Goal: Task Accomplishment & Management: Use online tool/utility

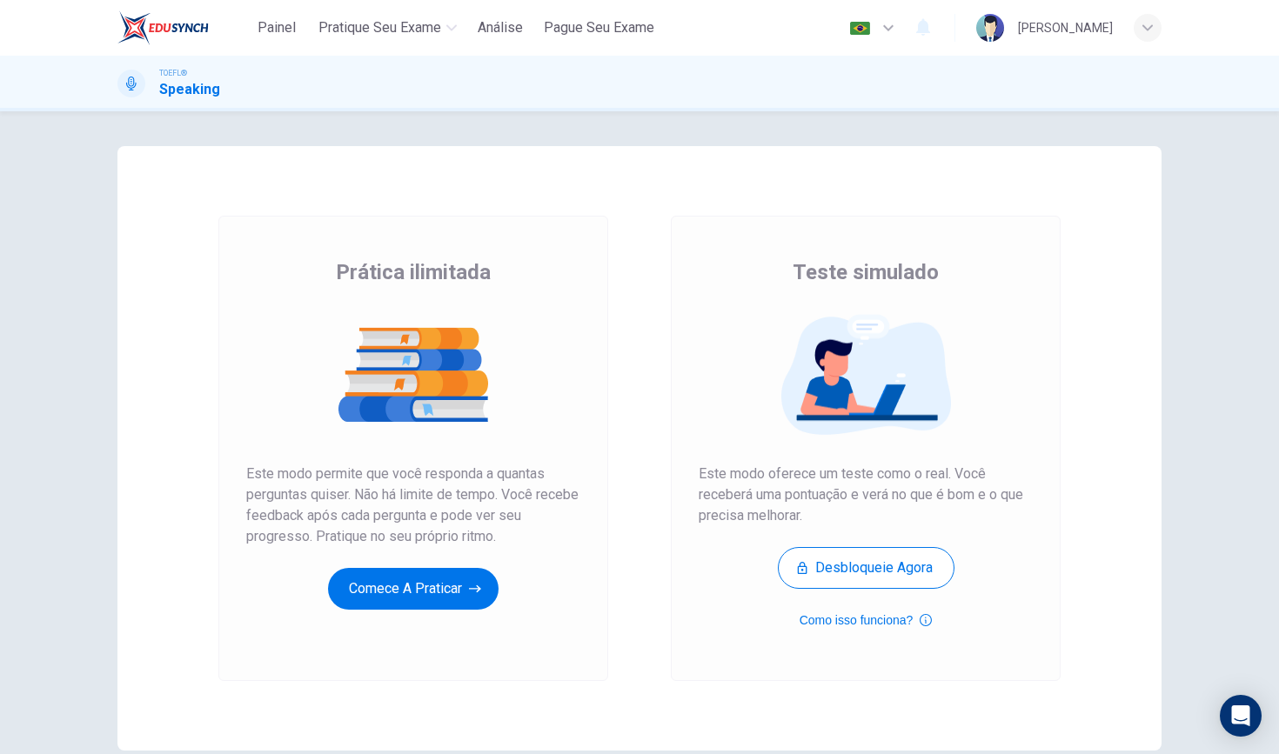
click at [449, 566] on div "Prática ilimitada Este modo permite que você responda a quantas perguntas quise…" at bounding box center [413, 433] width 334 height 351
click at [444, 592] on button "Comece a praticar" at bounding box center [413, 589] width 170 height 42
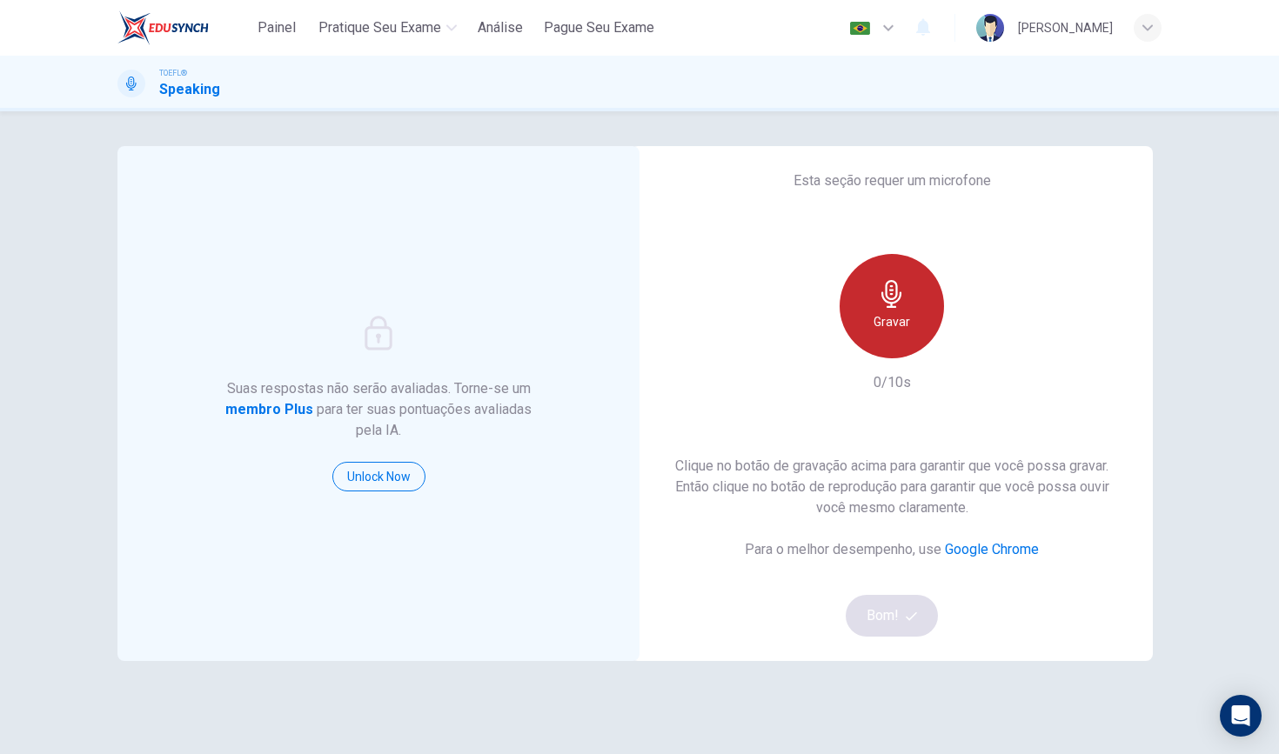
click at [884, 331] on h6 "Gravar" at bounding box center [891, 321] width 37 height 21
click at [884, 331] on h6 "Parar" at bounding box center [892, 321] width 30 height 21
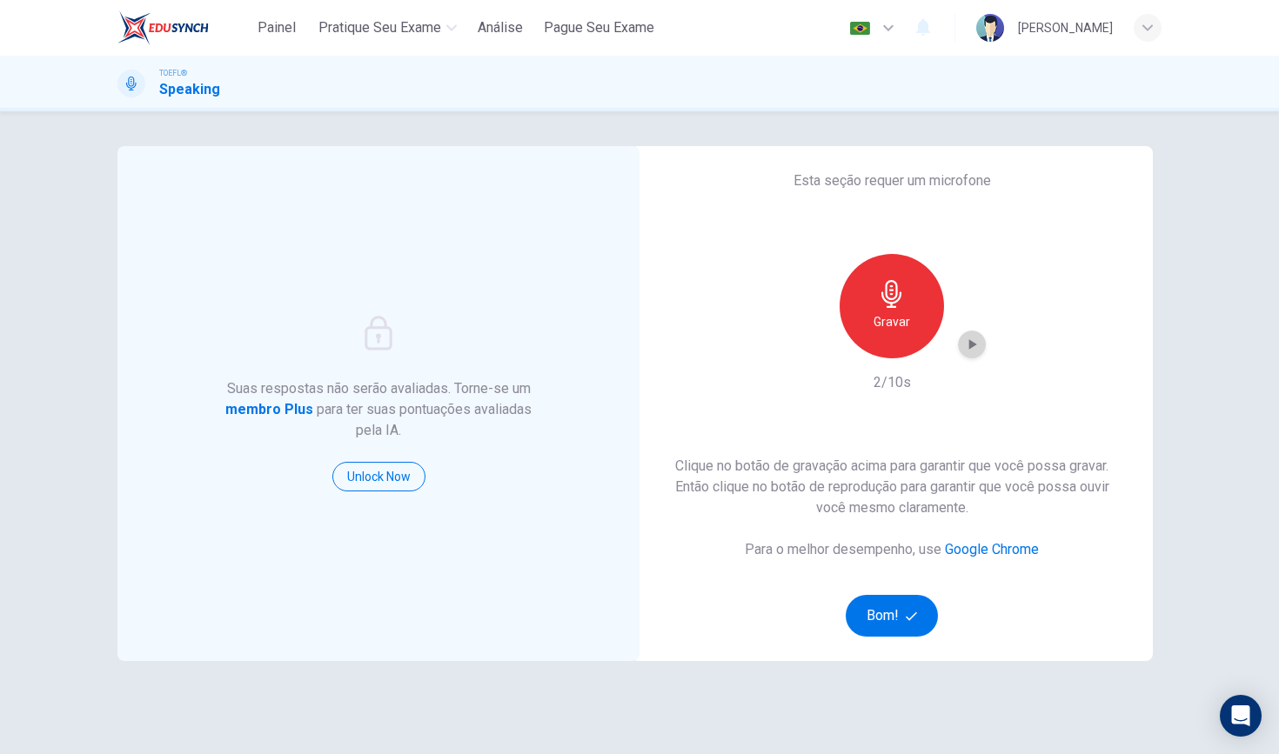
click at [972, 344] on icon "button" at bounding box center [973, 344] width 8 height 10
click at [975, 346] on icon "button" at bounding box center [971, 344] width 17 height 17
click at [890, 600] on button "Bom!" at bounding box center [891, 616] width 93 height 42
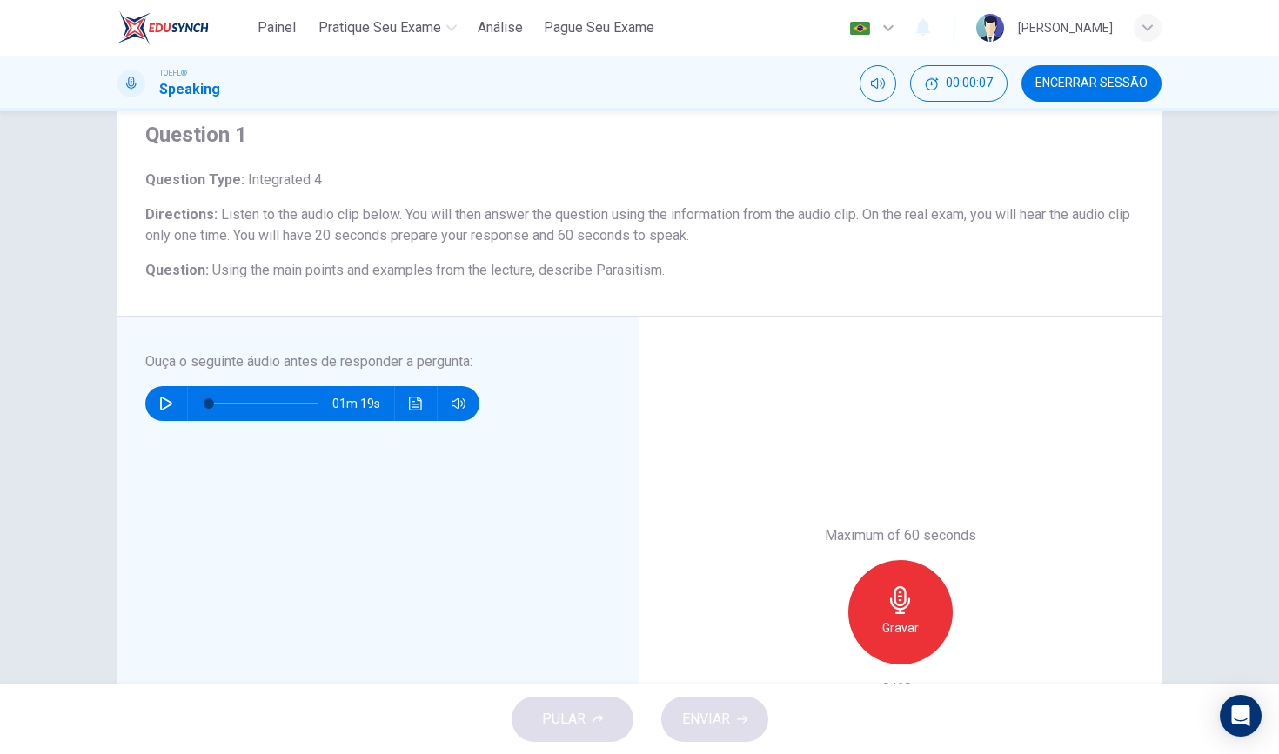
scroll to position [65, 0]
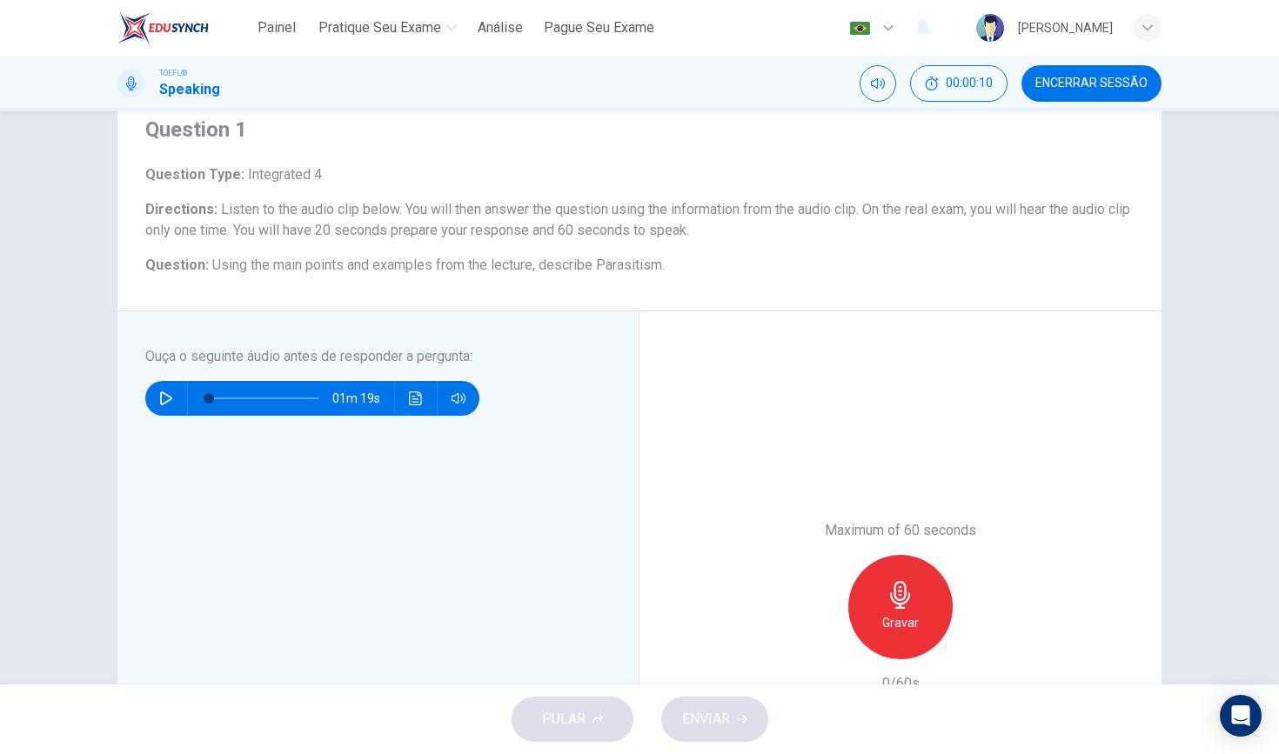
click at [177, 409] on div "01m 19s" at bounding box center [312, 398] width 334 height 35
click at [165, 400] on icon "button" at bounding box center [166, 398] width 14 height 14
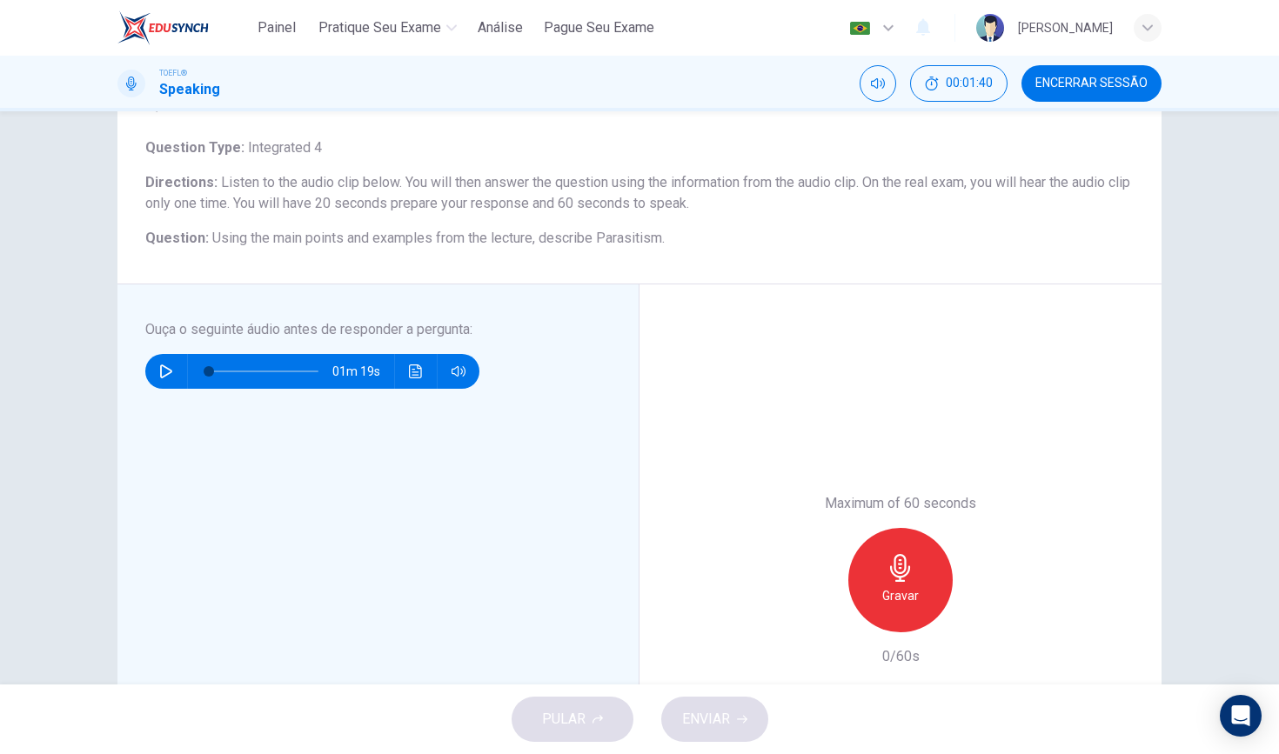
scroll to position [104, 0]
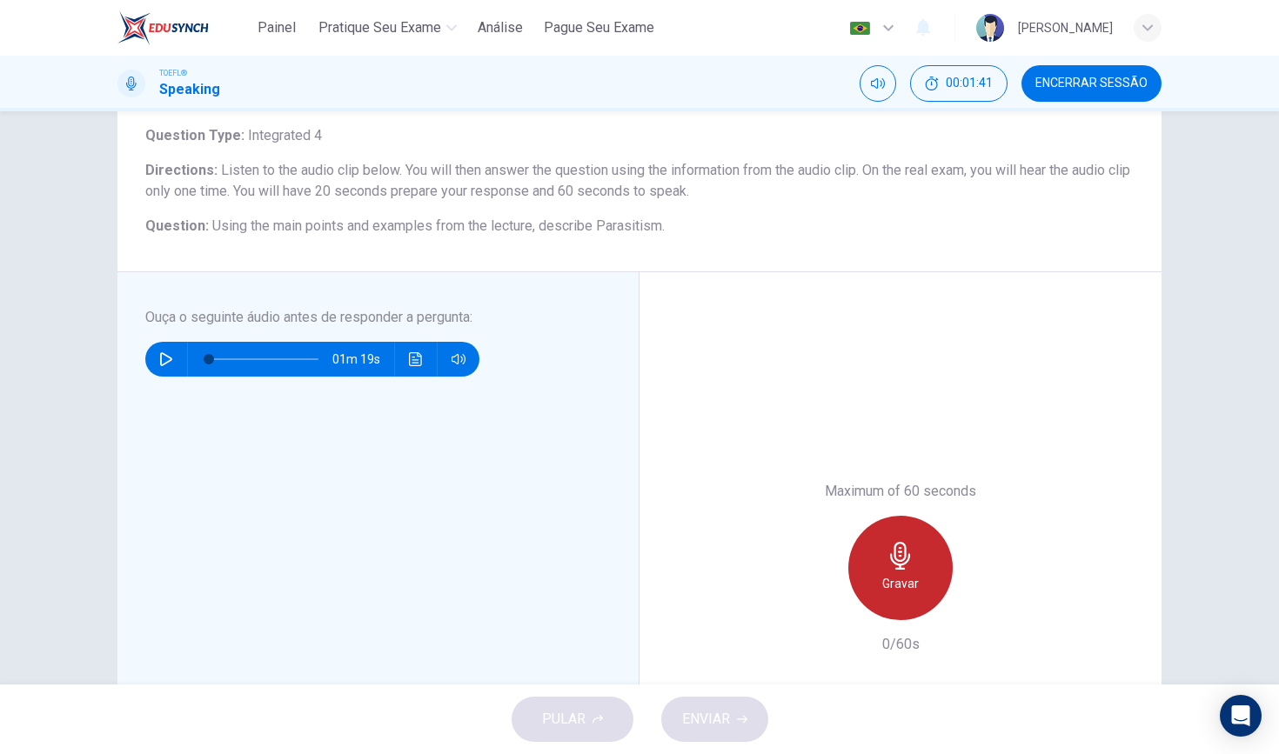
click at [864, 566] on div "Gravar" at bounding box center [900, 568] width 104 height 104
click at [859, 560] on div "Parar" at bounding box center [900, 568] width 104 height 104
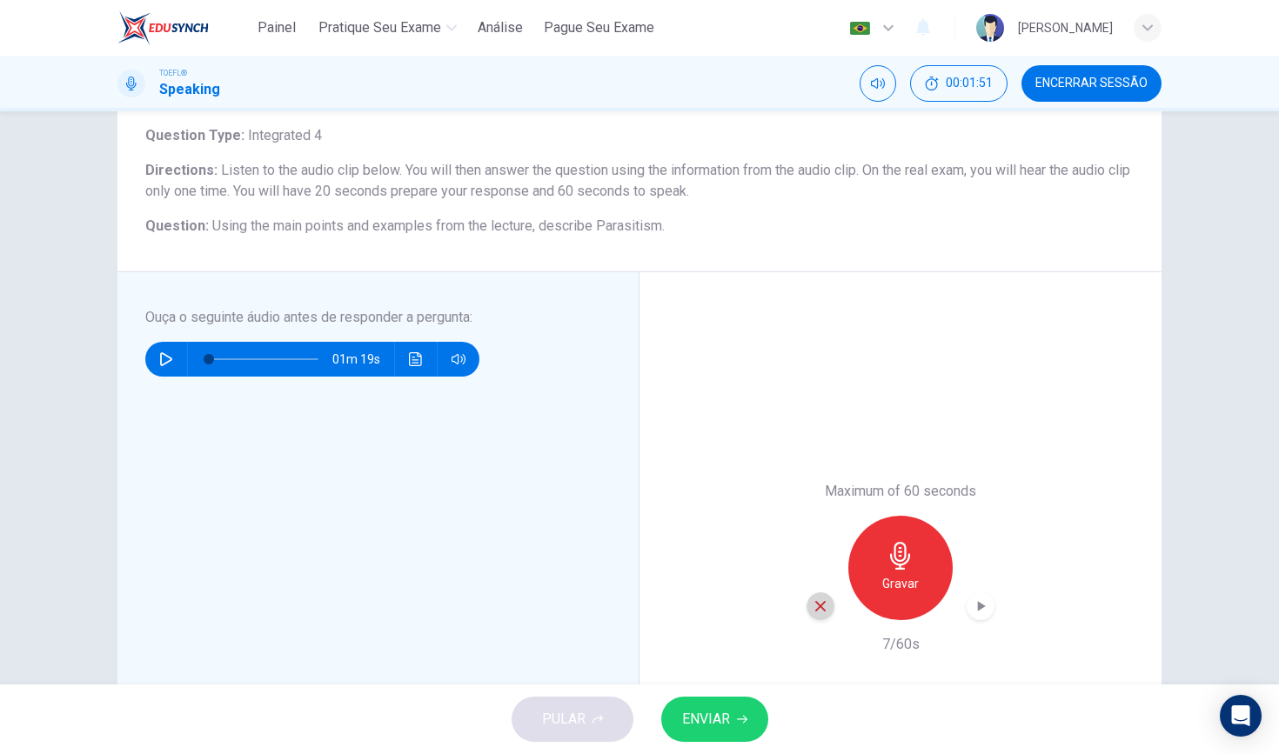
click at [831, 602] on div "button" at bounding box center [820, 606] width 28 height 28
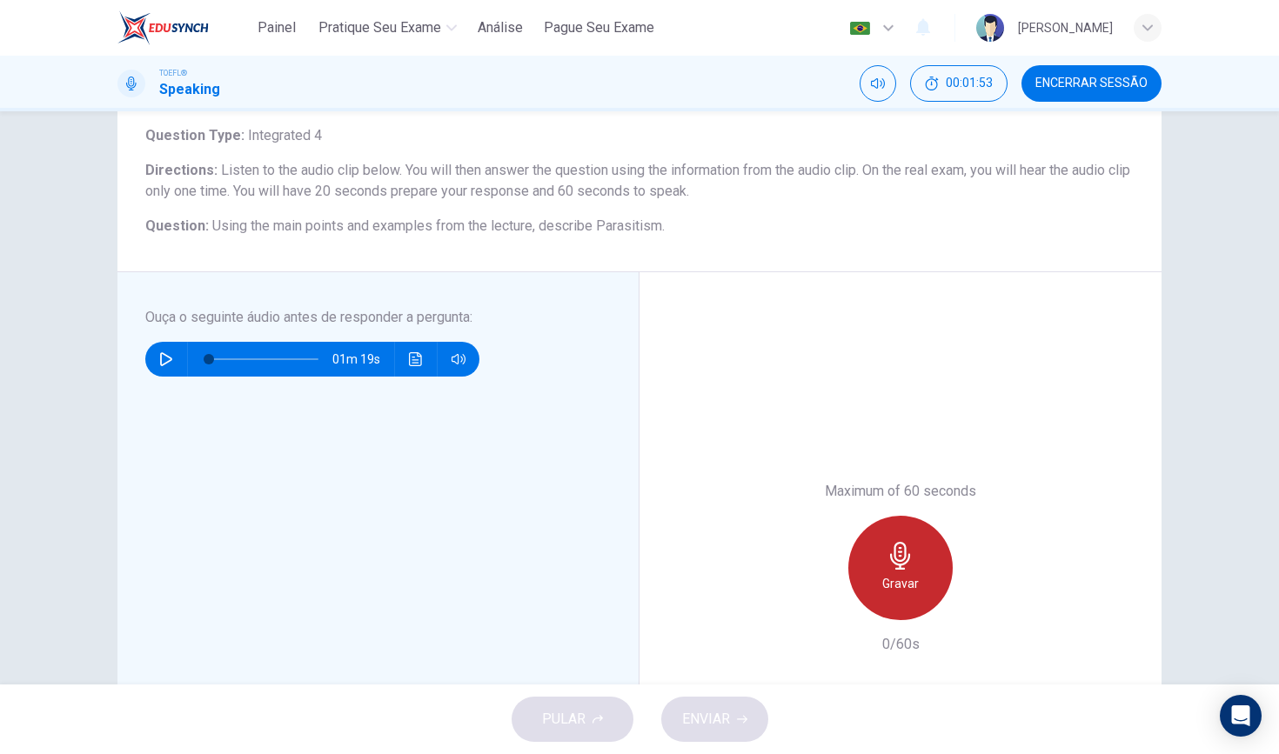
click at [886, 571] on div "Gravar" at bounding box center [900, 568] width 104 height 104
click at [873, 580] on div "Parar" at bounding box center [900, 568] width 104 height 104
click at [917, 557] on div "Gravar" at bounding box center [900, 568] width 104 height 104
click at [917, 557] on div "Parar" at bounding box center [900, 568] width 104 height 104
click at [905, 570] on div "Gravar" at bounding box center [900, 568] width 104 height 104
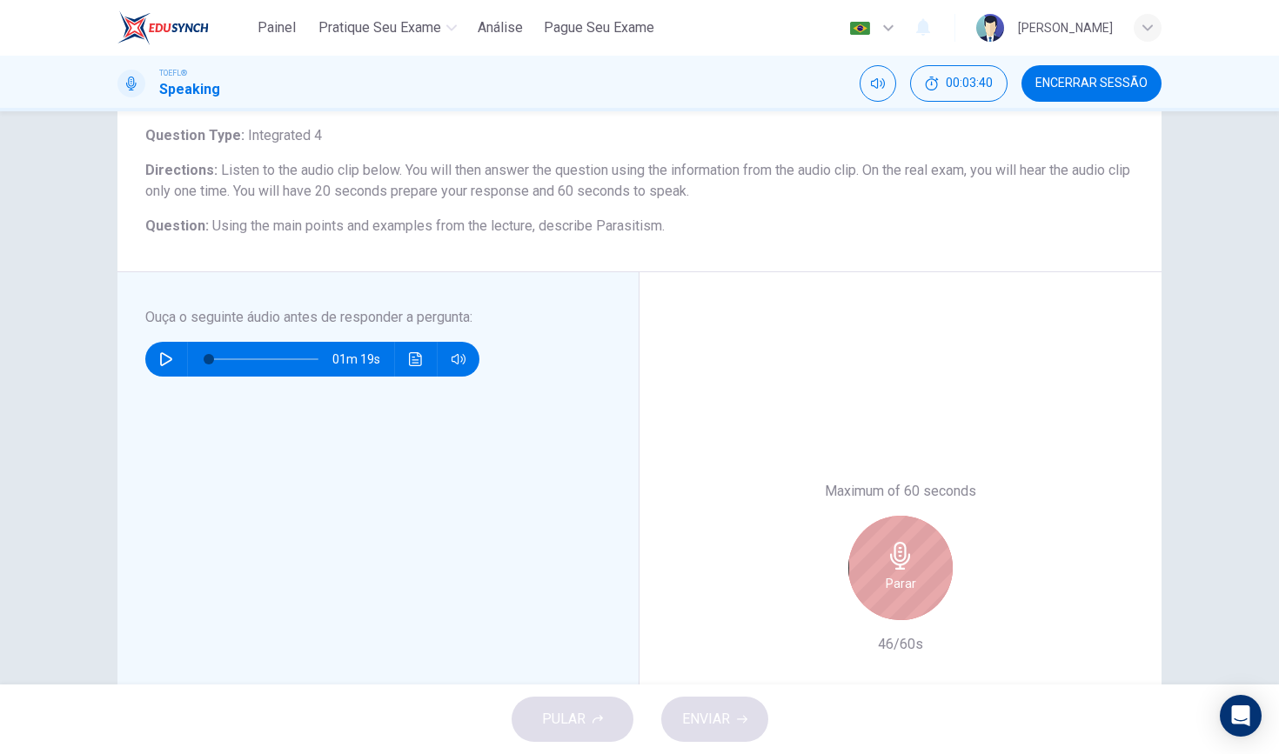
click at [905, 570] on div "Parar" at bounding box center [900, 568] width 104 height 104
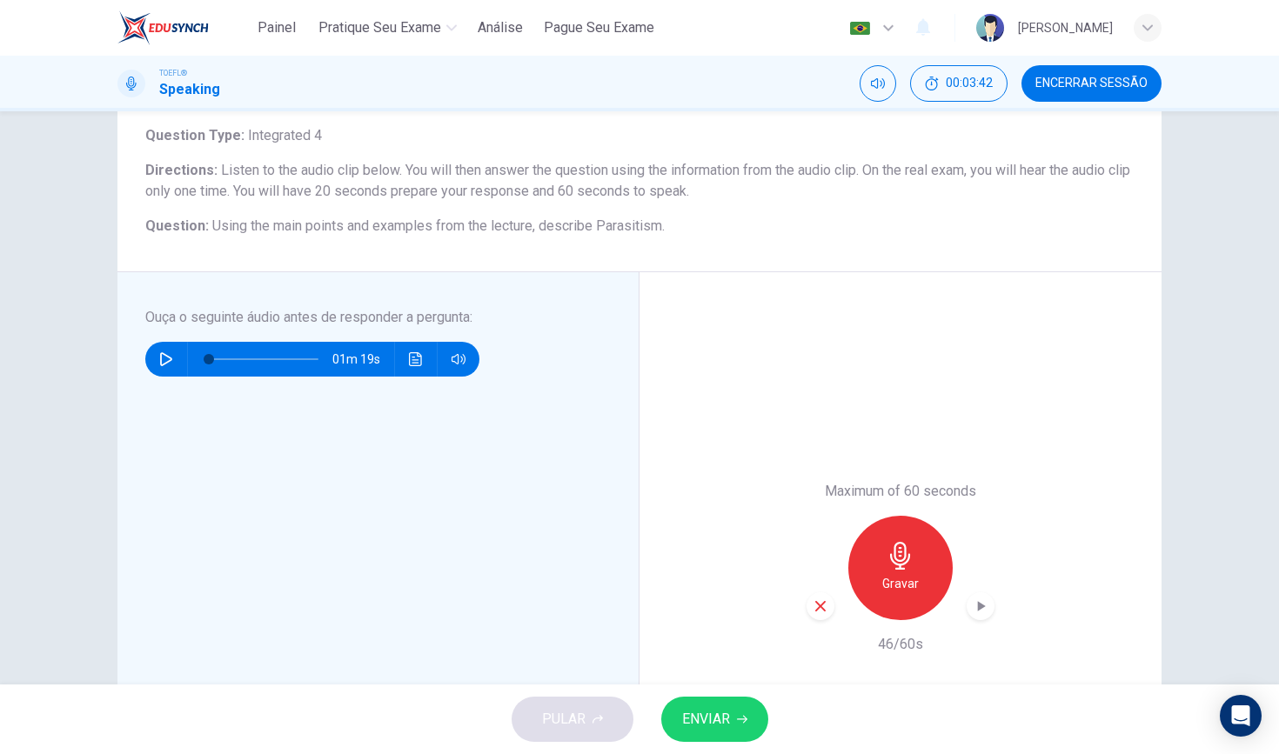
click at [979, 594] on div "button" at bounding box center [980, 606] width 28 height 28
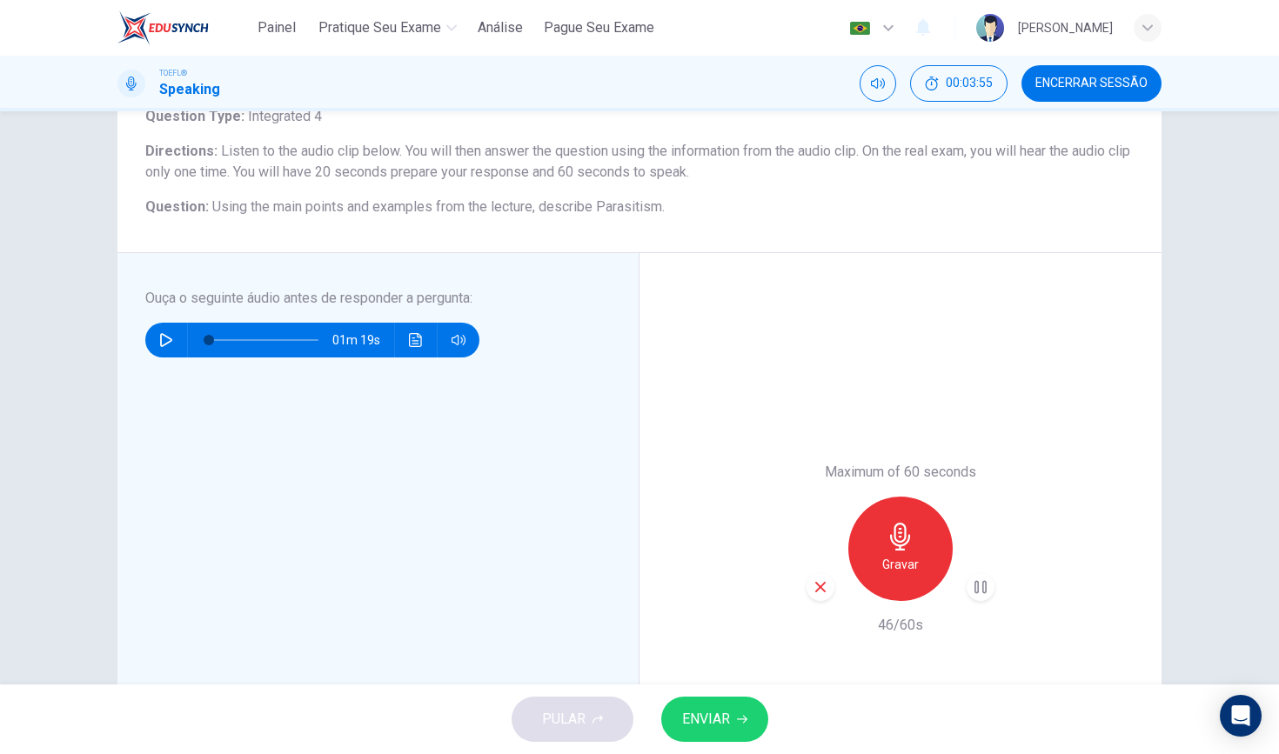
scroll to position [119, 0]
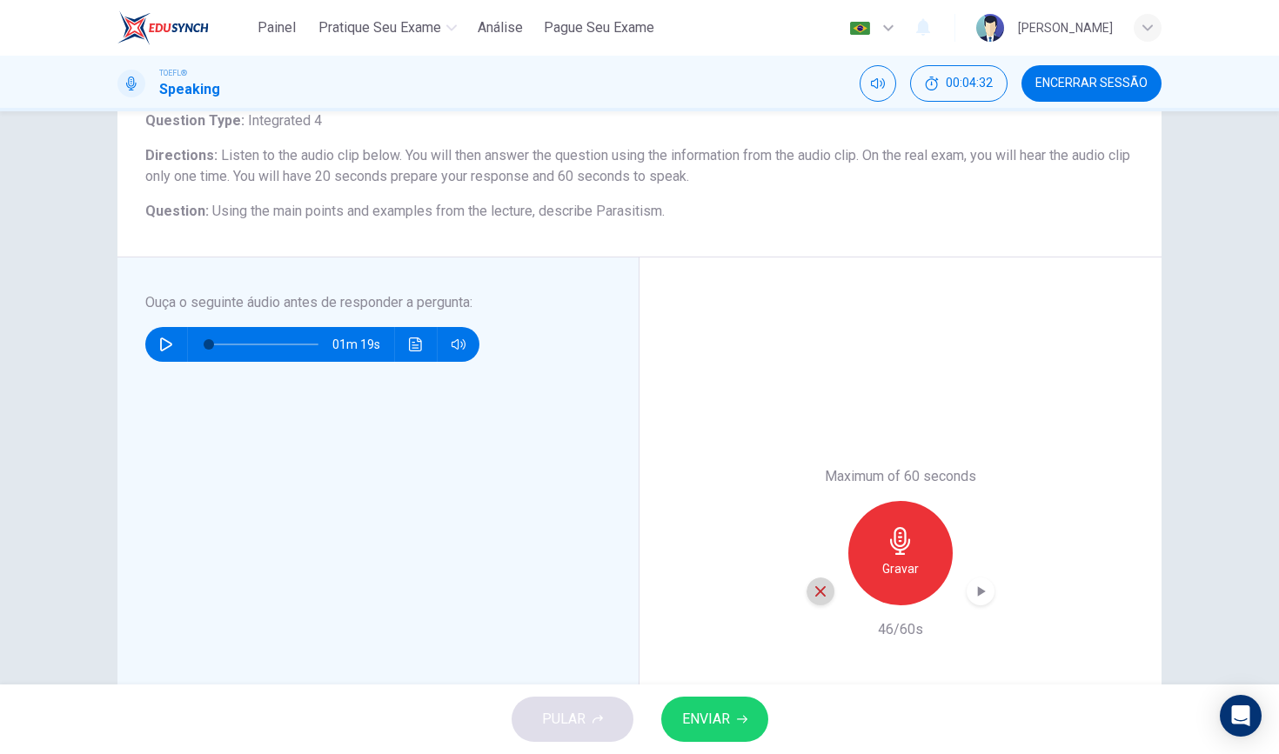
click at [826, 598] on icon "button" at bounding box center [820, 592] width 16 height 16
click at [172, 351] on icon "button" at bounding box center [166, 344] width 14 height 14
type input "4"
